Goal: Information Seeking & Learning: Learn about a topic

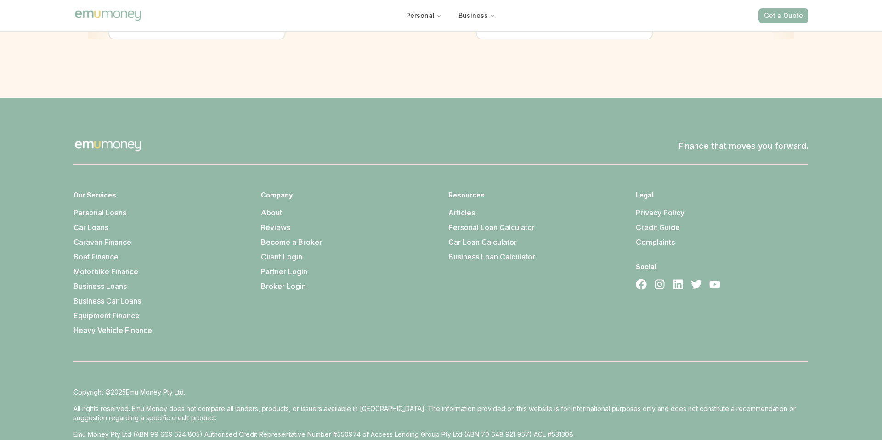
scroll to position [2596, 0]
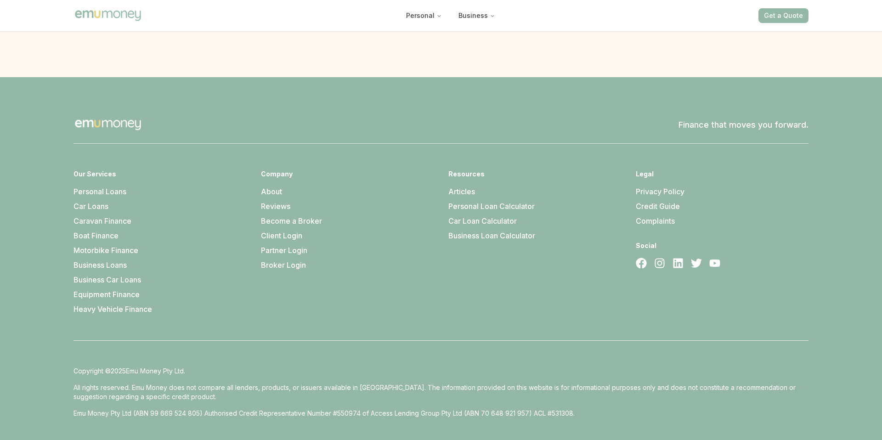
click at [96, 187] on link "Personal Loans" at bounding box center [100, 191] width 53 height 9
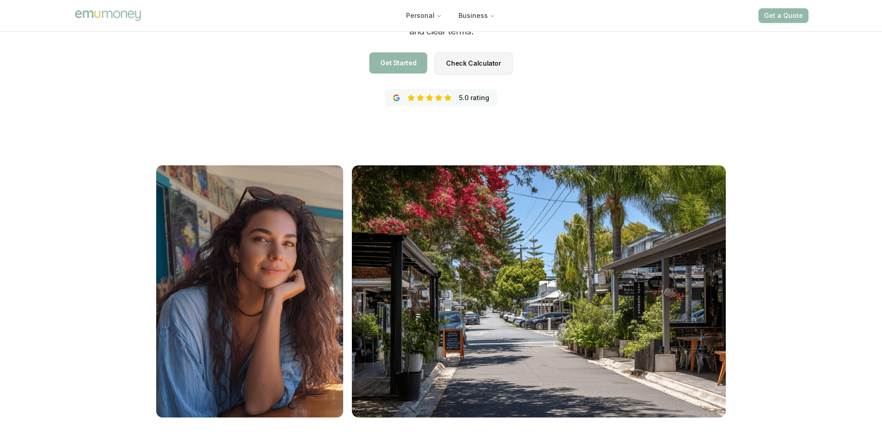
scroll to position [62, 0]
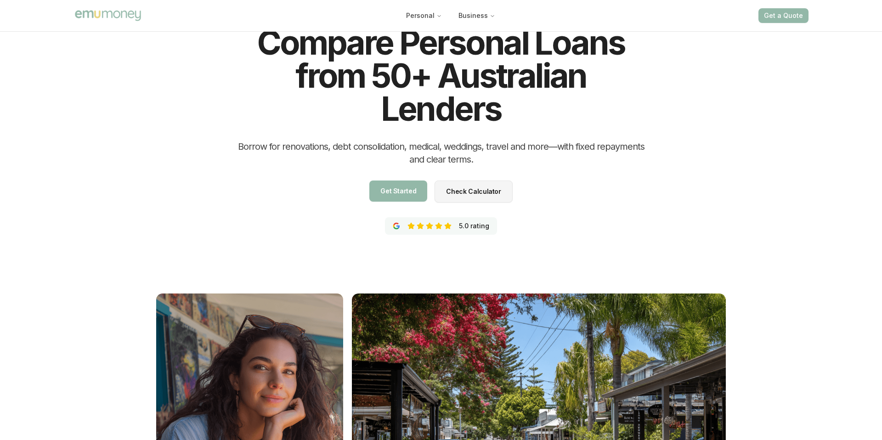
click at [486, 208] on span "Check Calculator" at bounding box center [473, 211] width 55 height 6
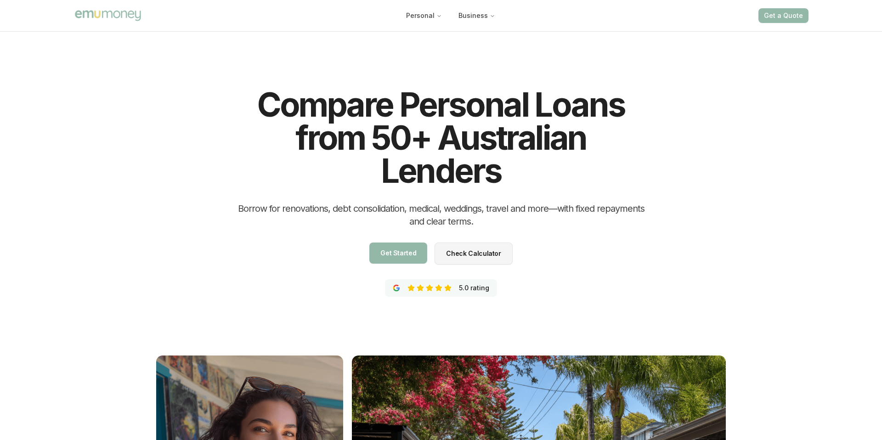
click at [128, 22] on img "Main" at bounding box center [108, 15] width 69 height 13
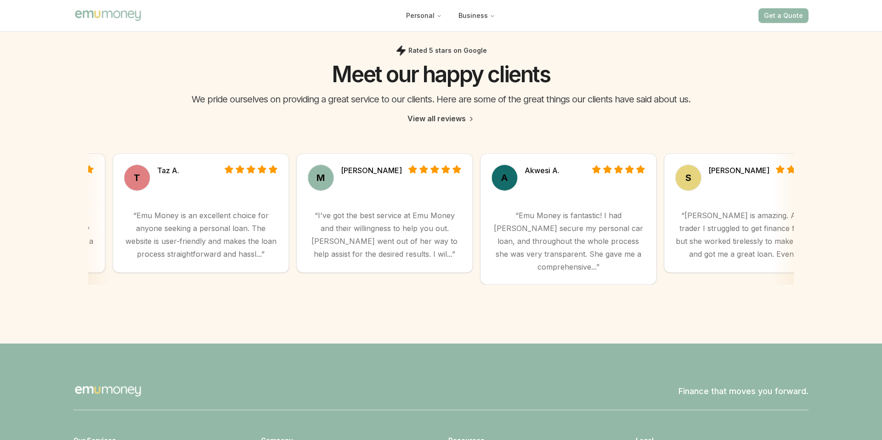
scroll to position [2596, 0]
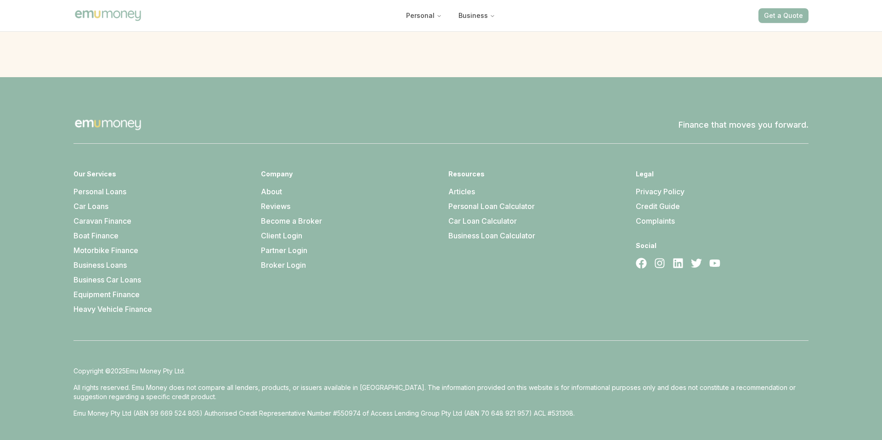
click at [277, 187] on link "About" at bounding box center [271, 191] width 21 height 9
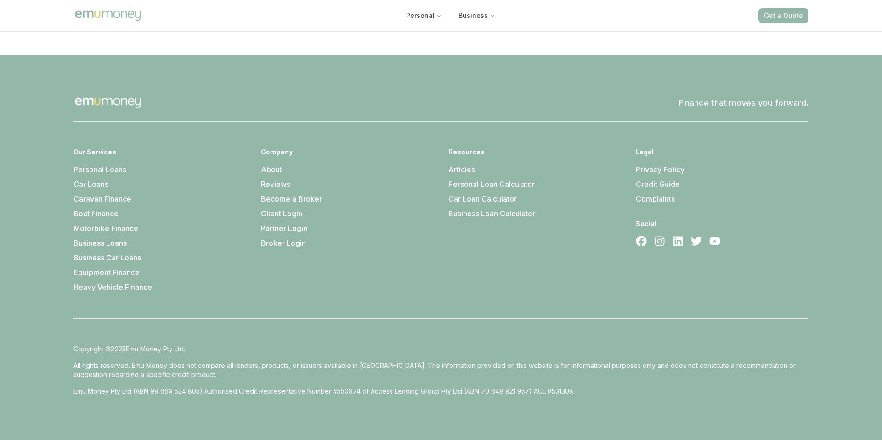
scroll to position [2335, 0]
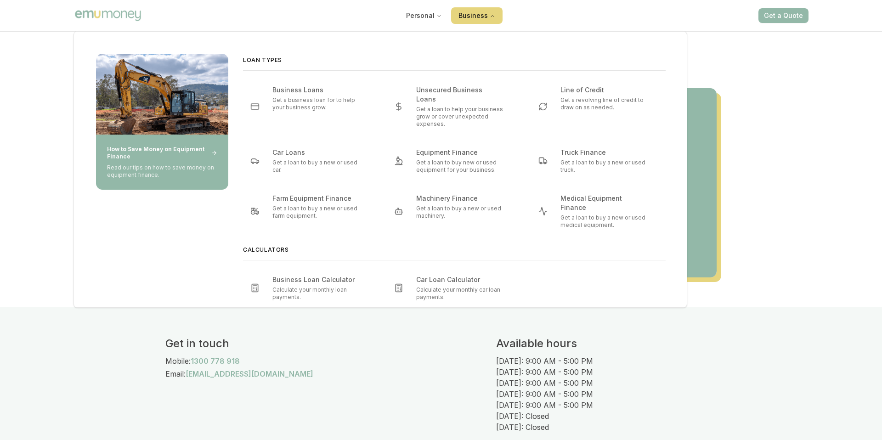
click at [472, 17] on button "Business" at bounding box center [476, 15] width 51 height 17
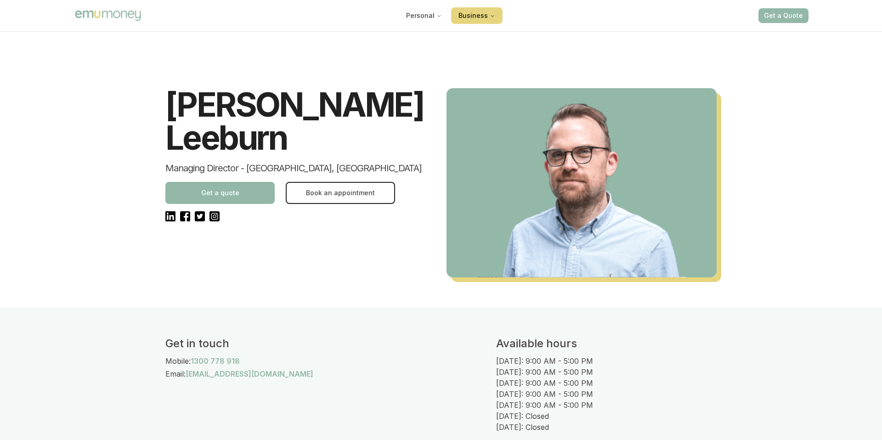
click at [472, 17] on button "Business" at bounding box center [476, 15] width 51 height 17
